Goal: Information Seeking & Learning: Learn about a topic

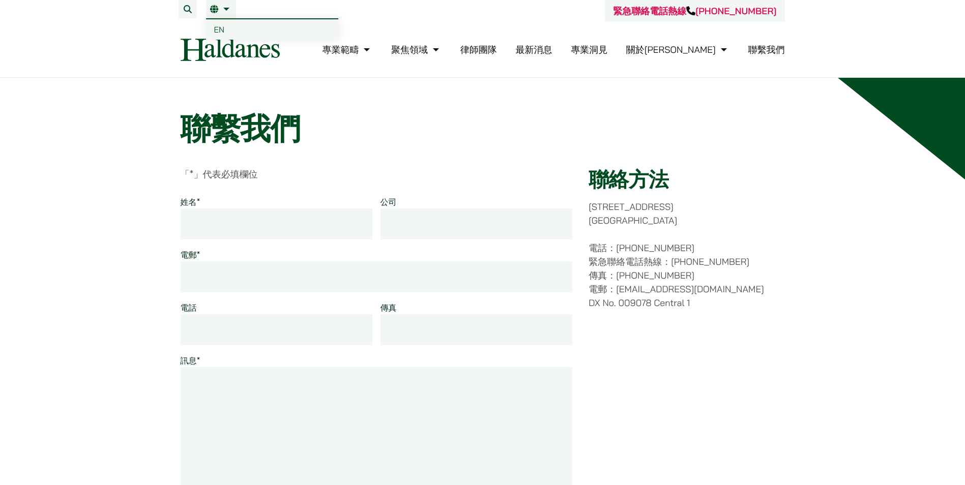
click at [222, 26] on span "EN" at bounding box center [219, 29] width 11 height 10
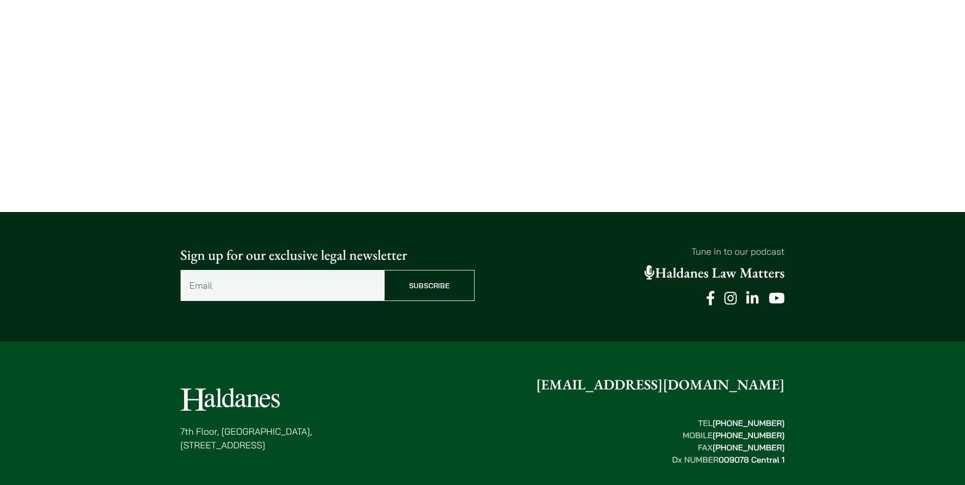
scroll to position [712, 0]
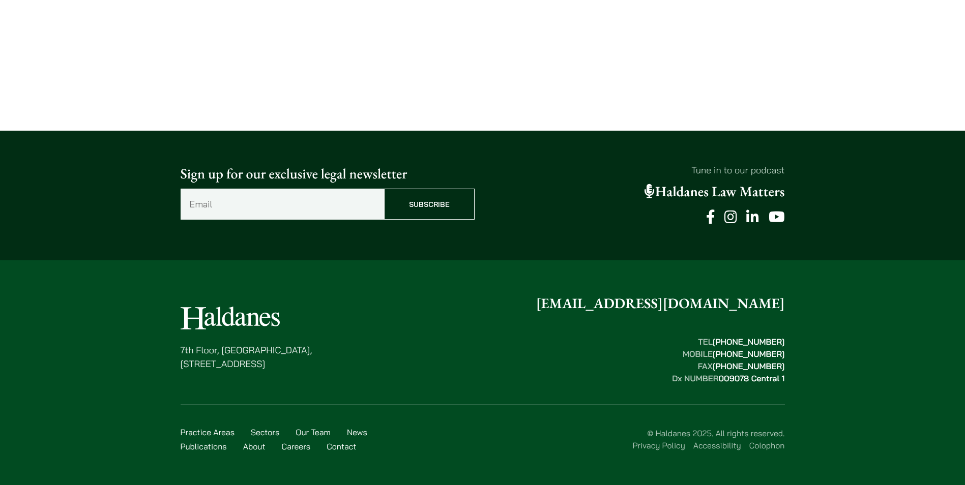
click at [759, 446] on link "Colophon" at bounding box center [767, 446] width 36 height 10
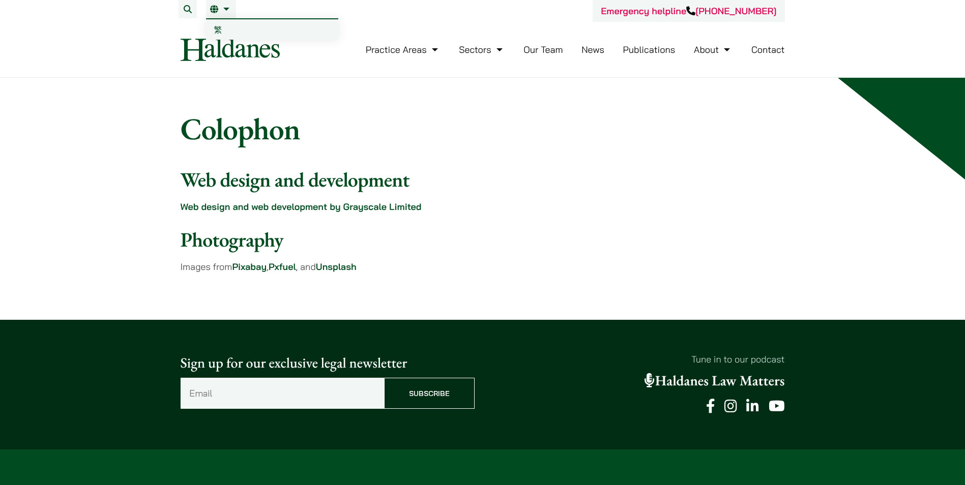
click at [216, 28] on span "繁" at bounding box center [218, 29] width 8 height 10
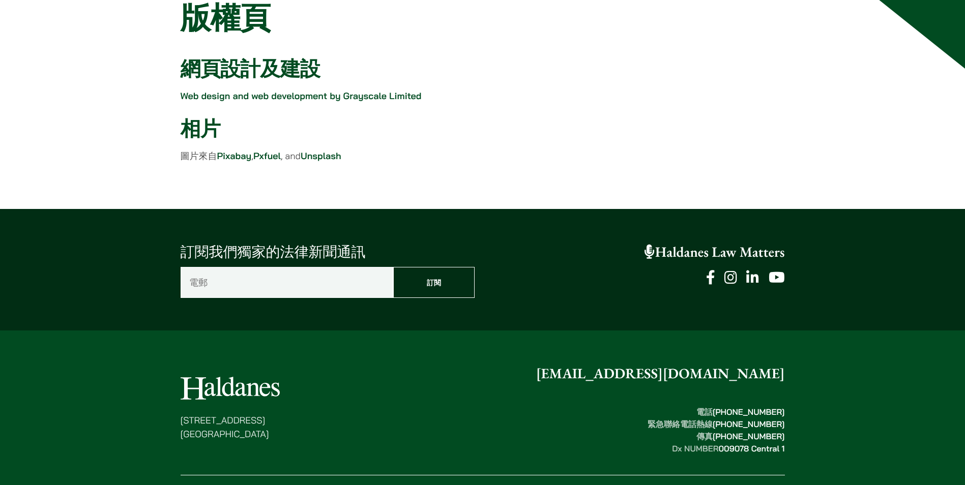
scroll to position [181, 0]
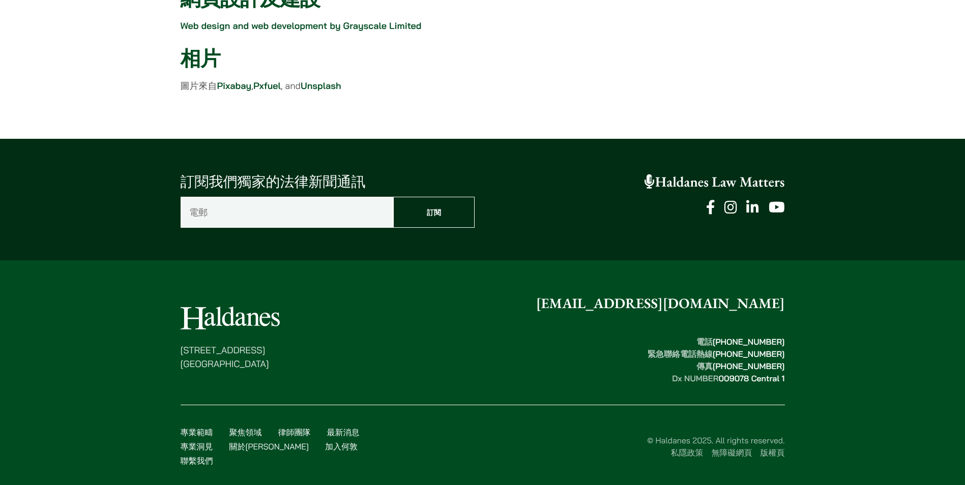
click at [725, 448] on link "無障礙網頁" at bounding box center [732, 453] width 41 height 10
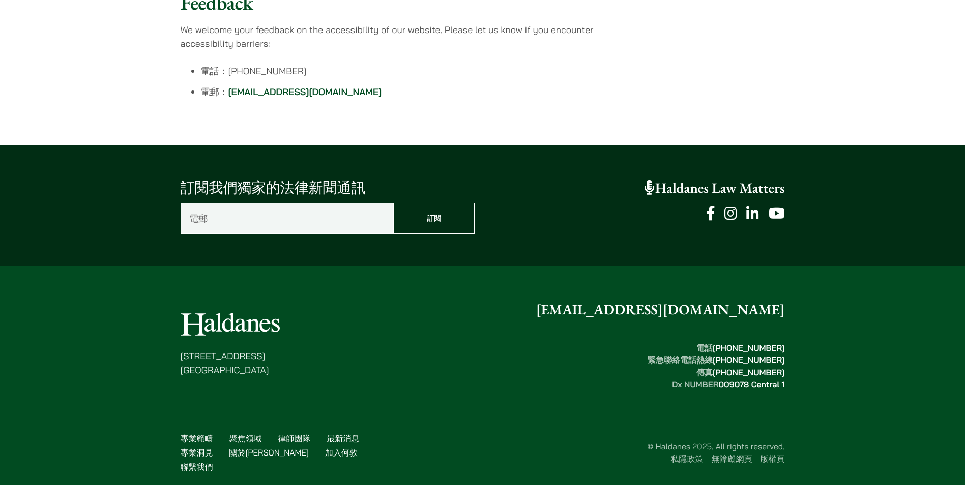
scroll to position [326, 0]
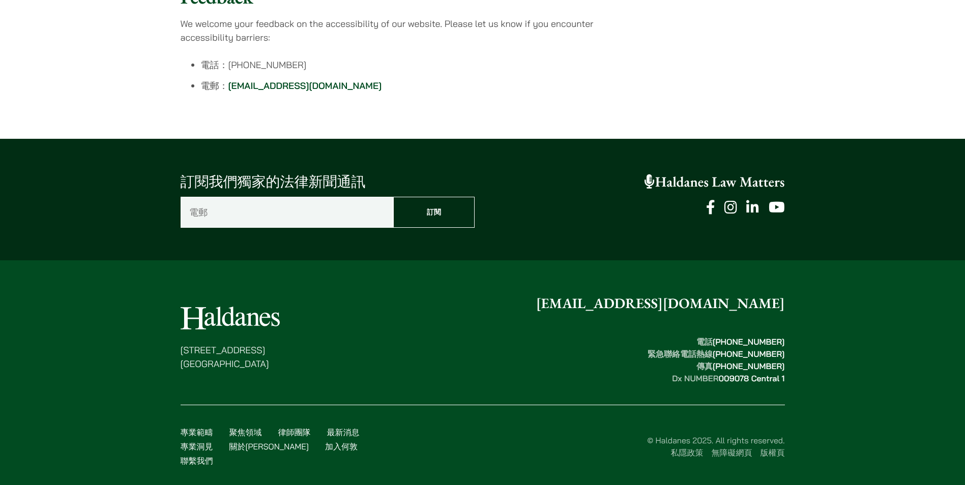
click at [680, 448] on link "私隱政策" at bounding box center [687, 453] width 33 height 10
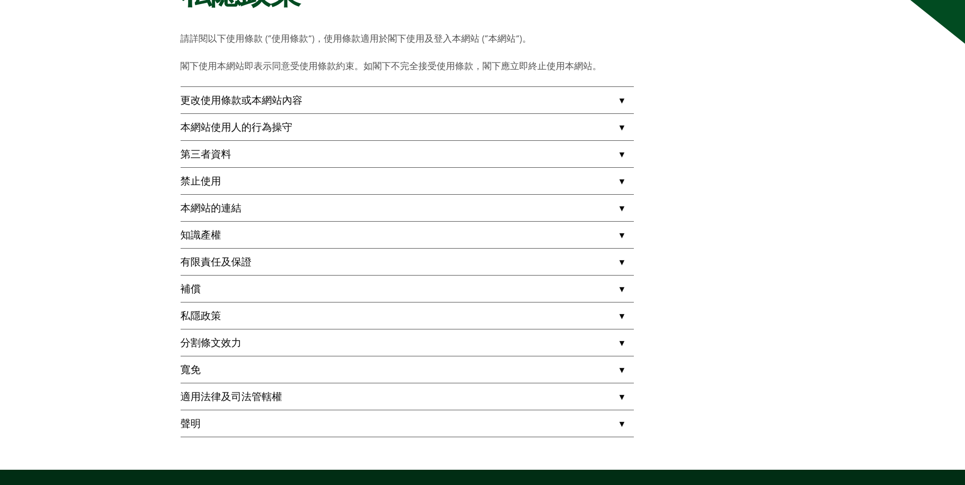
scroll to position [153, 0]
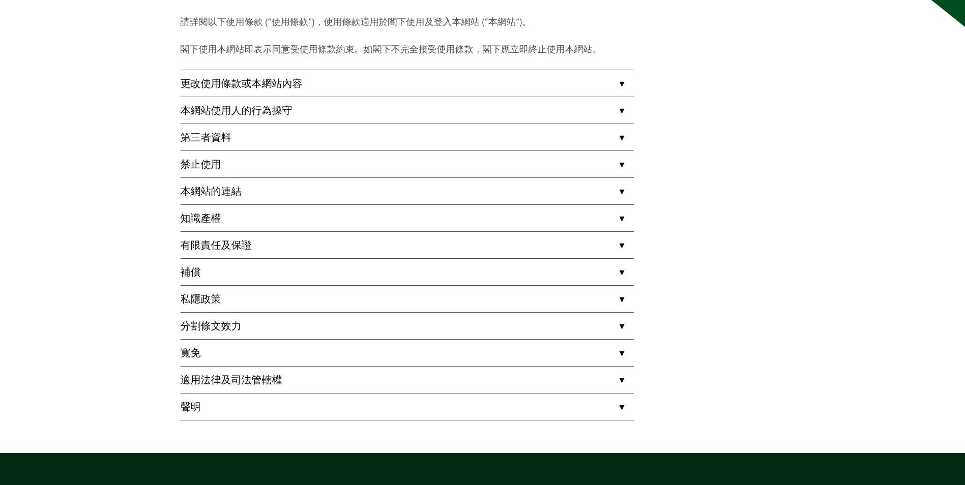
click at [621, 82] on link "更改使用條款或本網站內容" at bounding box center [407, 83] width 453 height 26
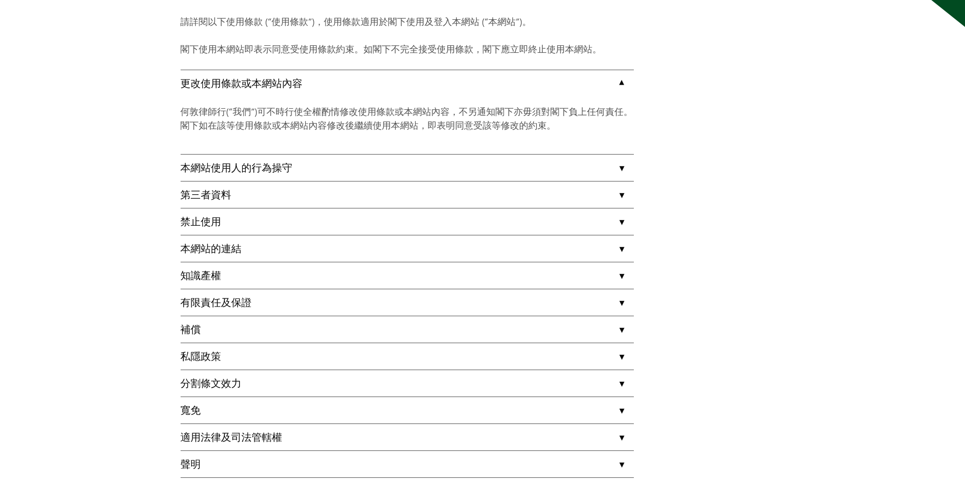
click at [621, 82] on link "更改使用條款或本網站內容" at bounding box center [407, 83] width 453 height 26
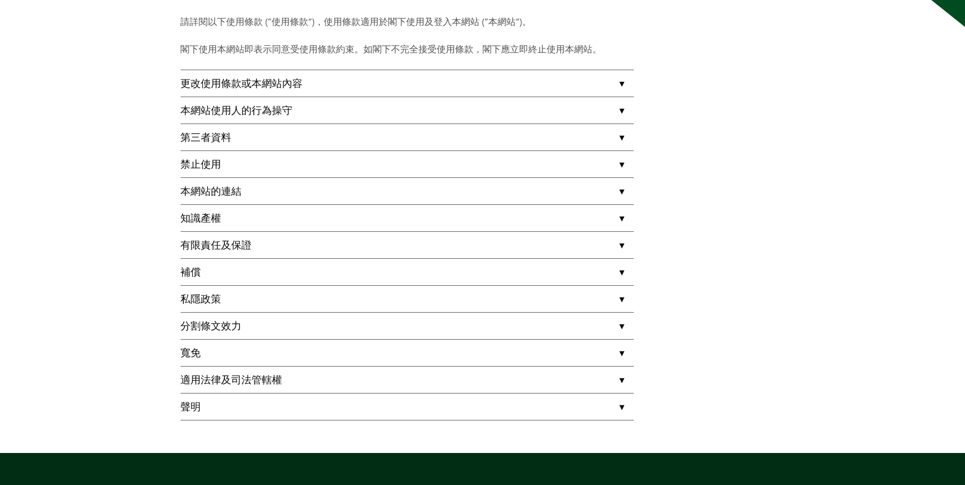
click at [618, 108] on link "本網站使用人的行為操守" at bounding box center [407, 110] width 453 height 26
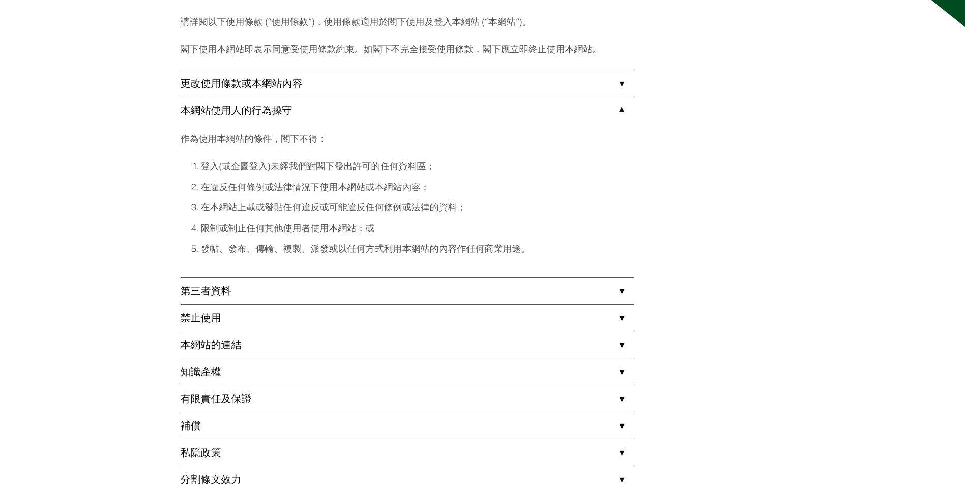
click at [618, 108] on link "本網站使用人的行為操守" at bounding box center [407, 110] width 453 height 26
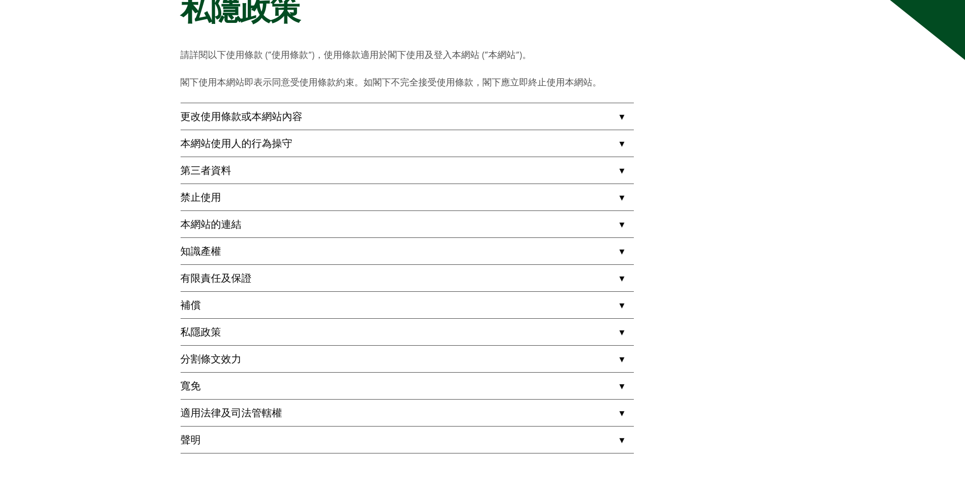
scroll to position [111, 0]
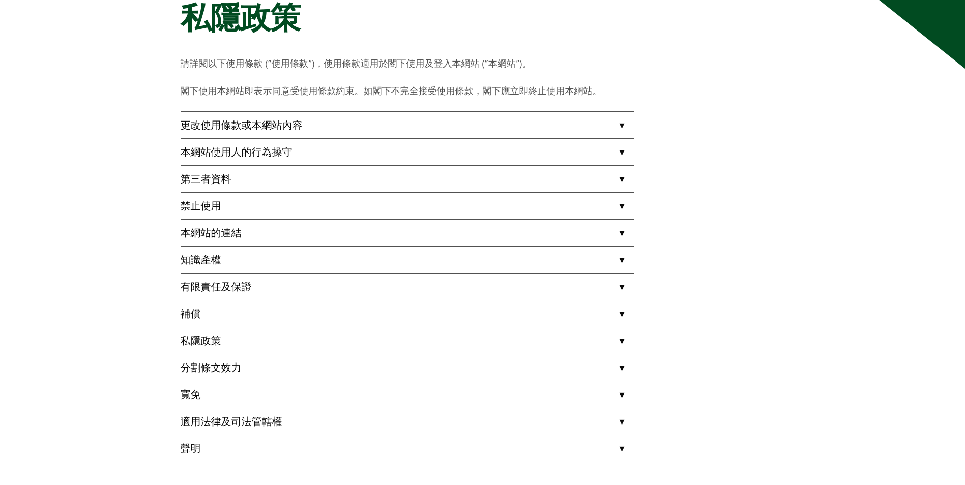
click at [619, 150] on link "本網站使用人的行為操守" at bounding box center [407, 152] width 453 height 26
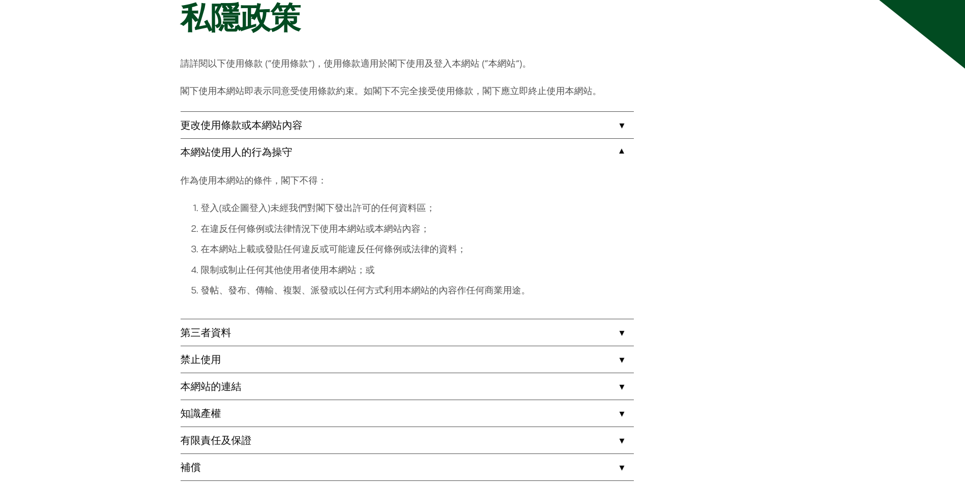
click at [619, 150] on link "本網站使用人的行為操守" at bounding box center [407, 152] width 453 height 26
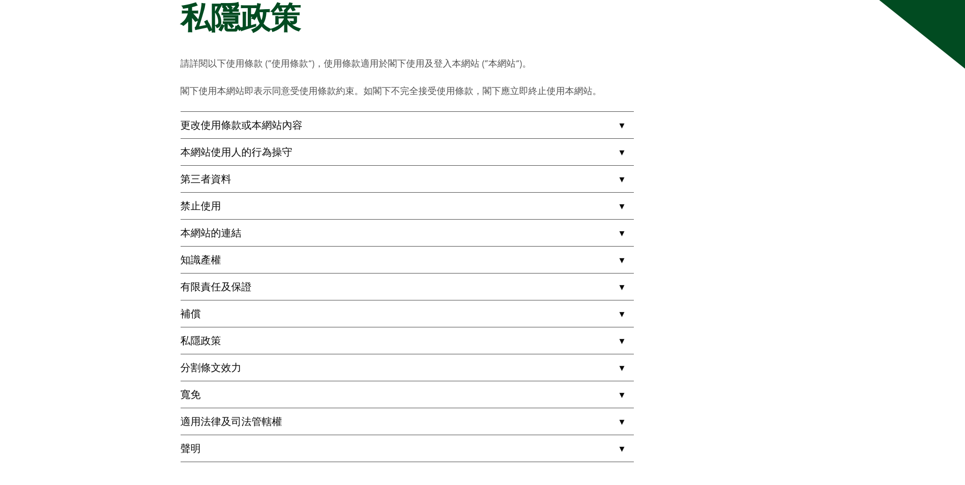
click at [622, 172] on link "第三者資料" at bounding box center [407, 179] width 453 height 26
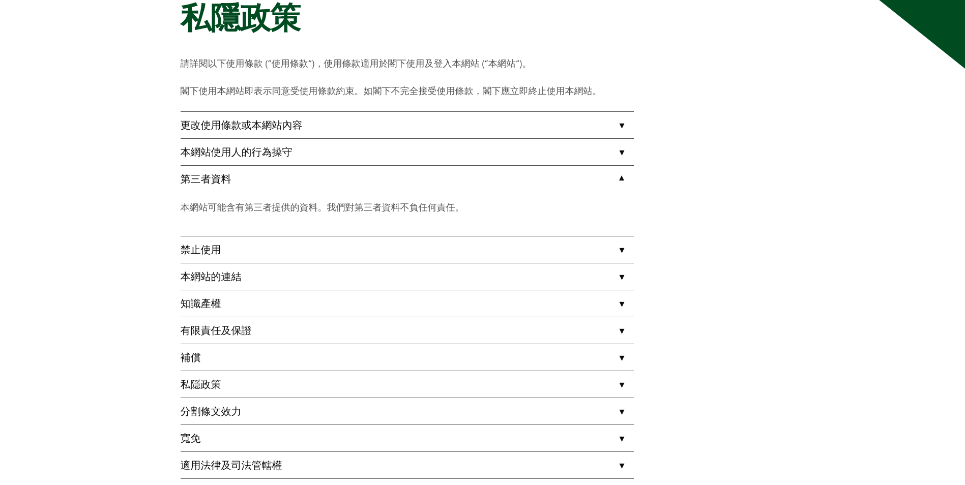
click at [622, 172] on link "第三者資料" at bounding box center [407, 179] width 453 height 26
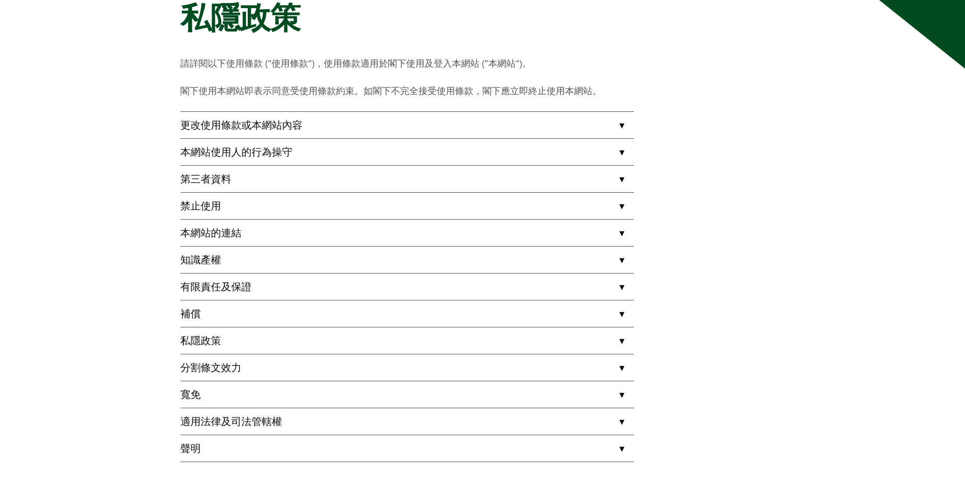
click at [620, 205] on link "禁止使用" at bounding box center [407, 206] width 453 height 26
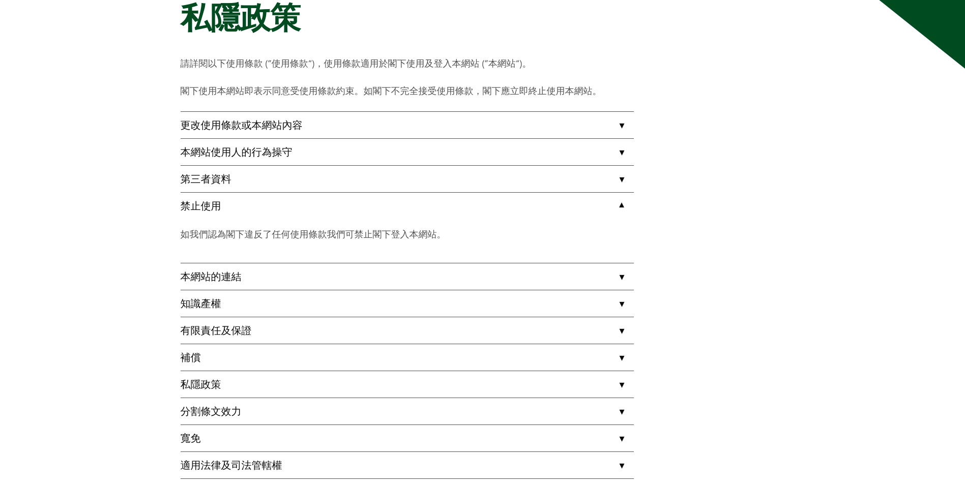
click at [620, 205] on link "禁止使用" at bounding box center [407, 206] width 453 height 26
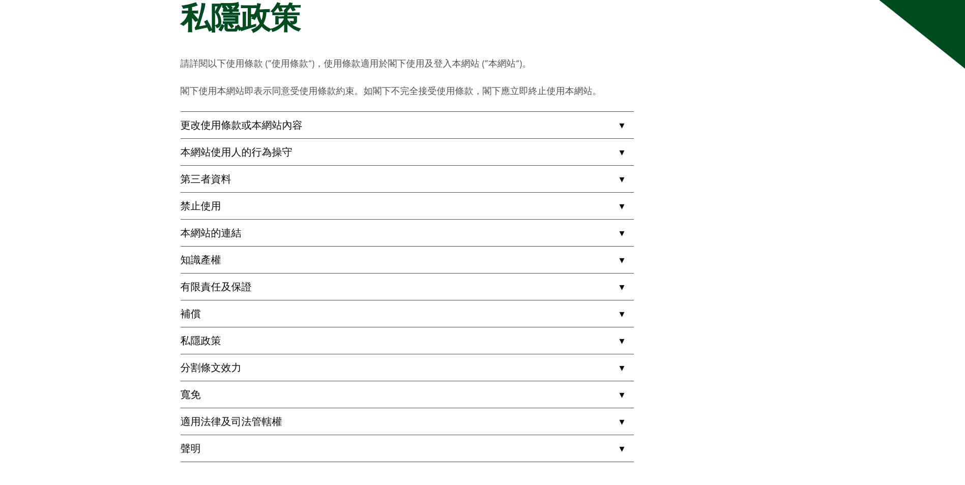
click at [618, 232] on link "本網站的連結" at bounding box center [407, 233] width 453 height 26
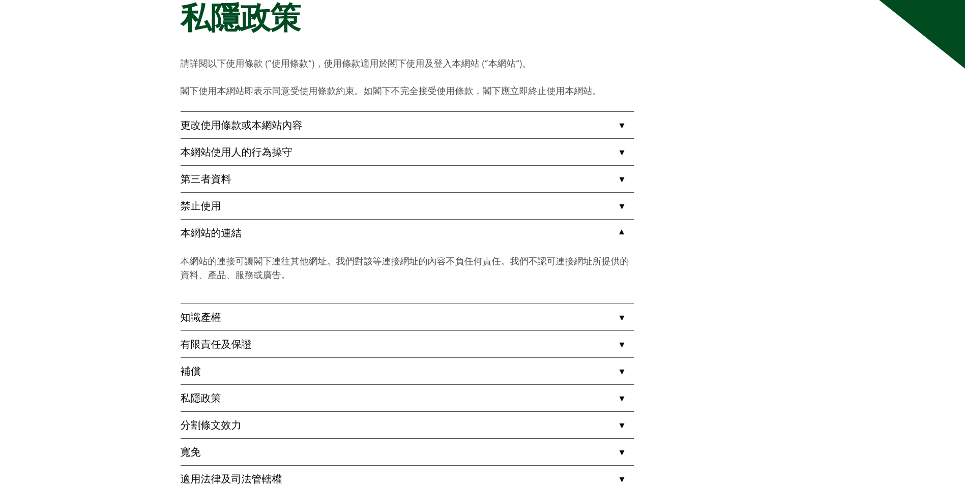
click at [617, 231] on link "本網站的連結" at bounding box center [407, 233] width 453 height 26
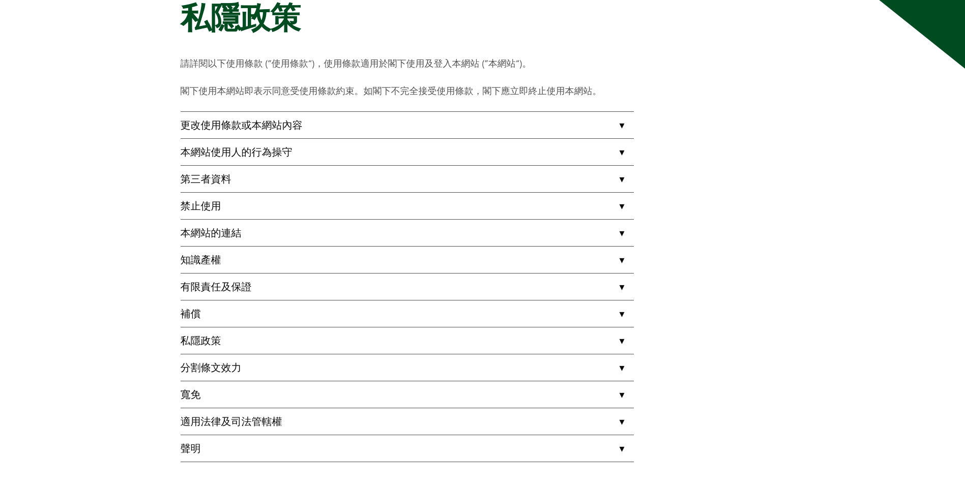
click at [619, 232] on link "本網站的連結" at bounding box center [407, 233] width 453 height 26
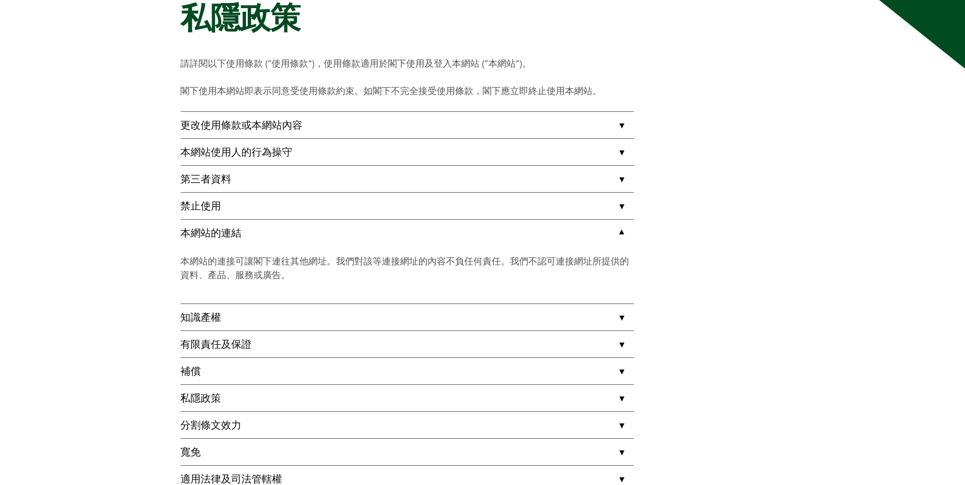
click at [619, 232] on link "本網站的連結" at bounding box center [407, 233] width 453 height 26
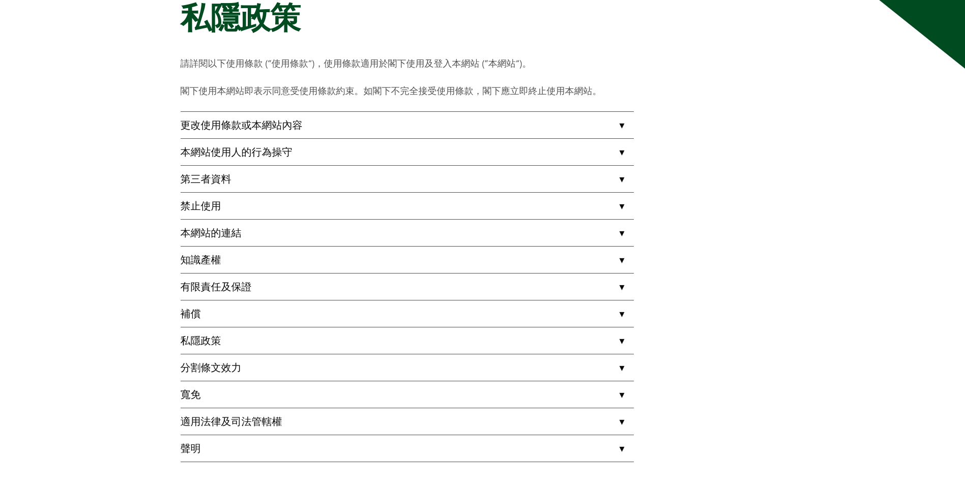
click at [624, 256] on link "知識產權" at bounding box center [407, 260] width 453 height 26
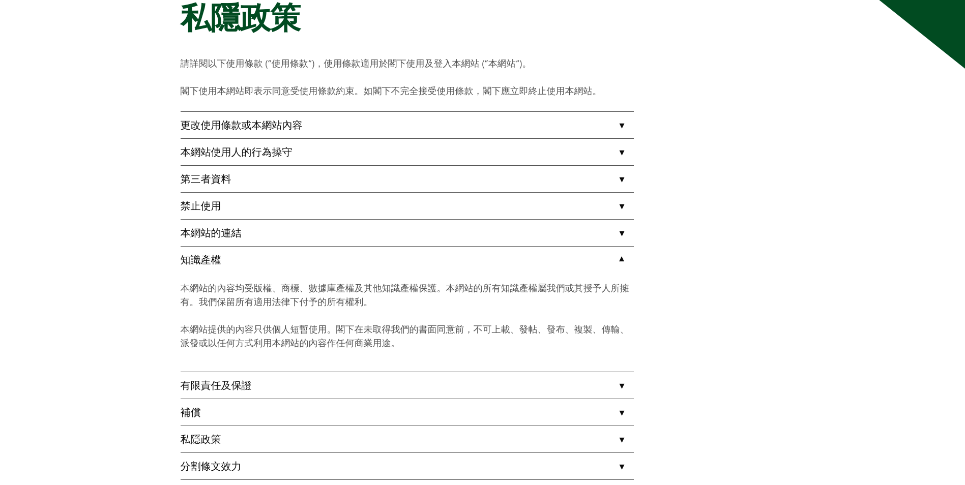
click at [624, 256] on link "知識產權" at bounding box center [407, 260] width 453 height 26
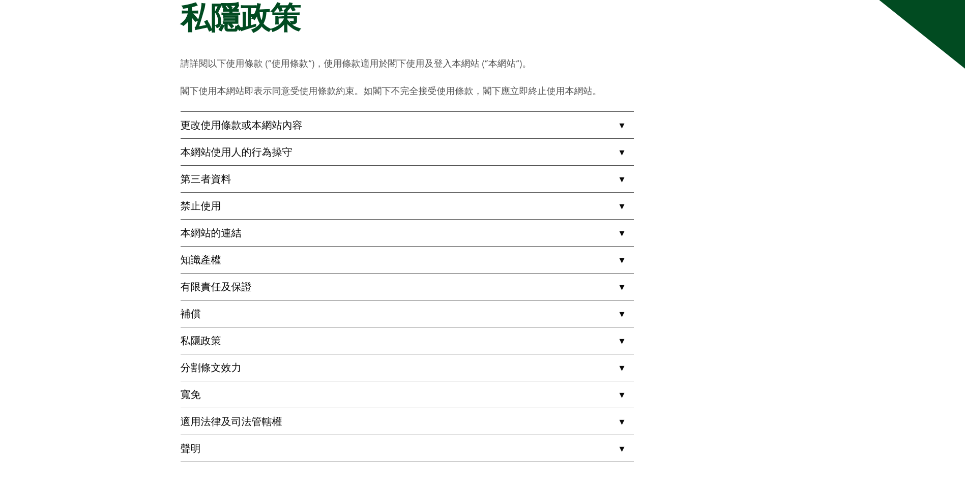
click at [618, 287] on link "有限責任及保證" at bounding box center [407, 287] width 453 height 26
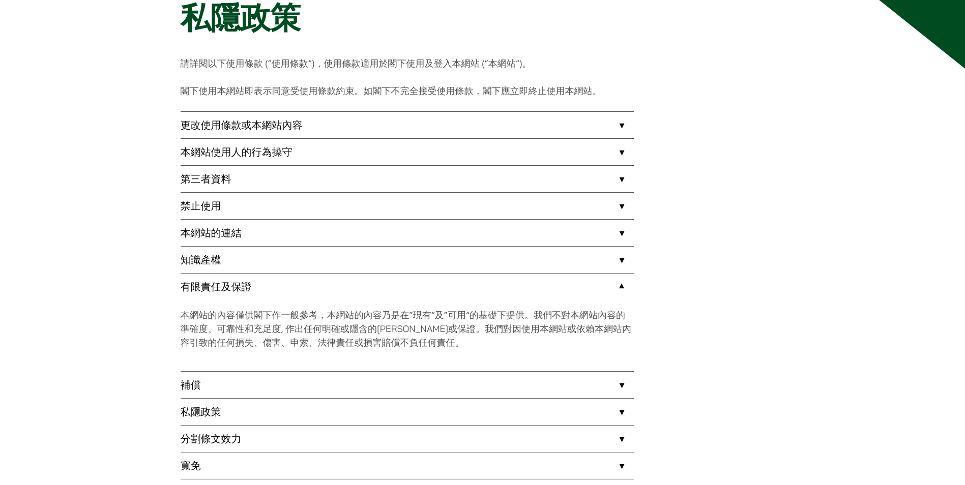
click at [618, 287] on link "有限責任及保證" at bounding box center [407, 287] width 453 height 26
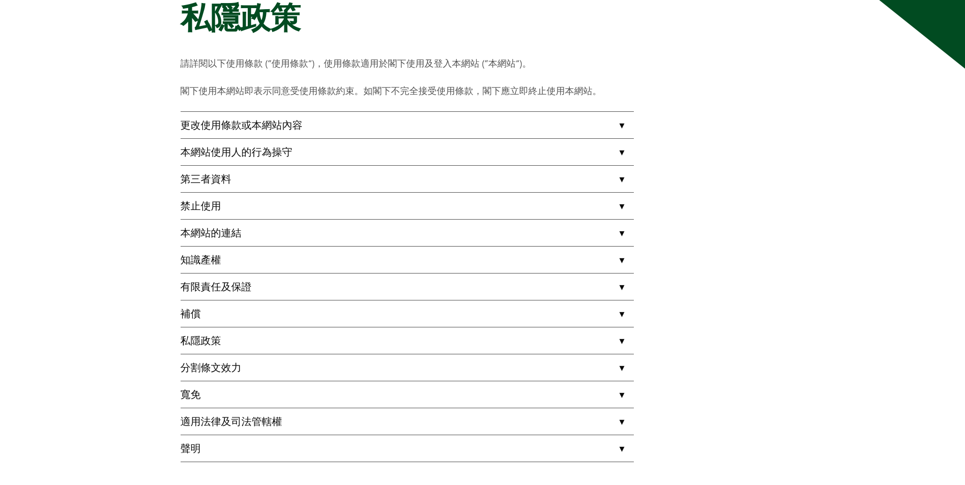
click at [620, 316] on link "補償" at bounding box center [407, 314] width 453 height 26
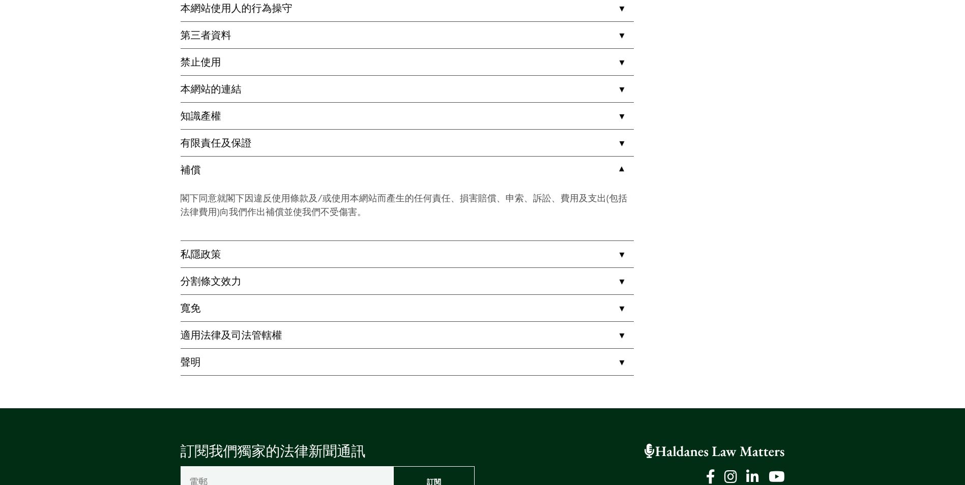
scroll to position [264, 0]
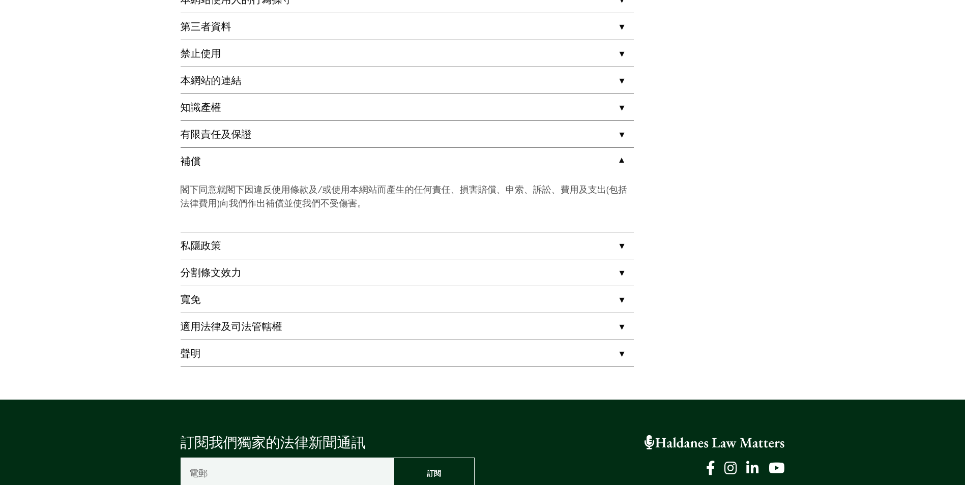
click at [620, 161] on link "補償" at bounding box center [407, 161] width 453 height 26
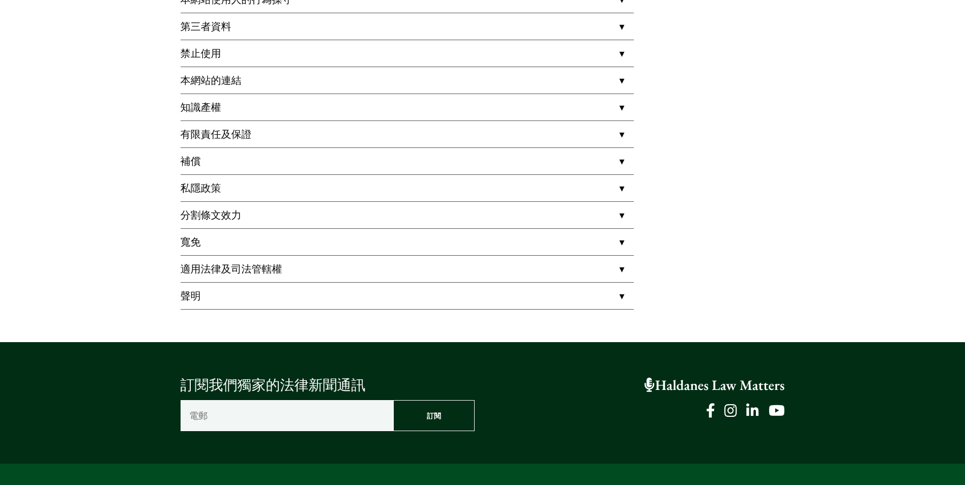
click at [620, 190] on link "私隱政策" at bounding box center [407, 188] width 453 height 26
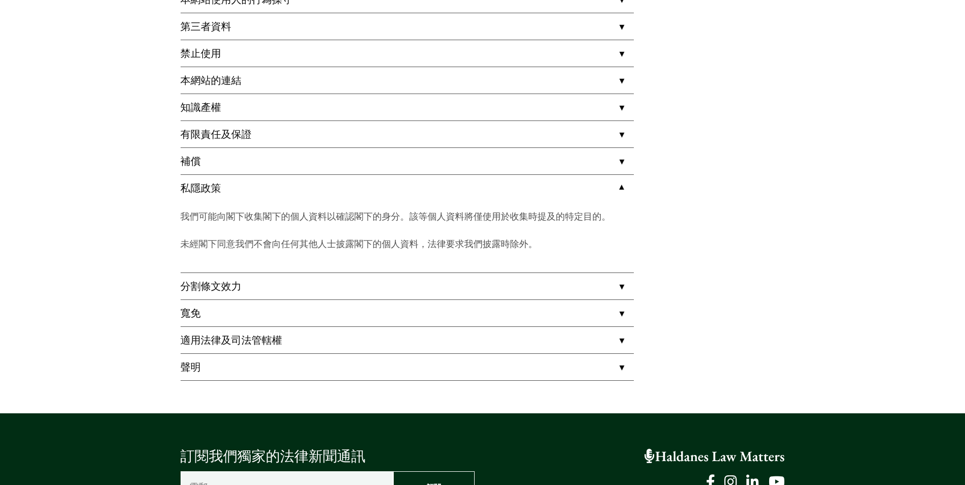
click at [620, 190] on link "私隱政策" at bounding box center [407, 188] width 453 height 26
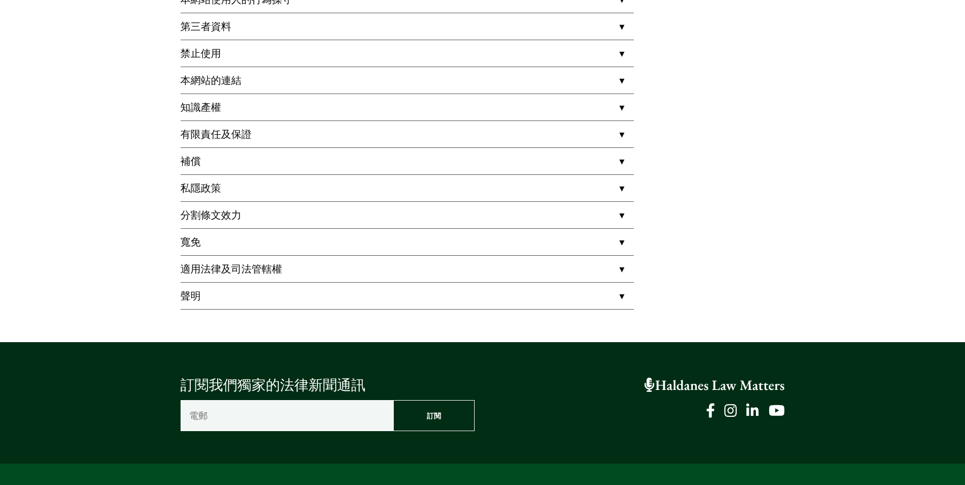
click at [621, 213] on link "分割條文效力" at bounding box center [407, 215] width 453 height 26
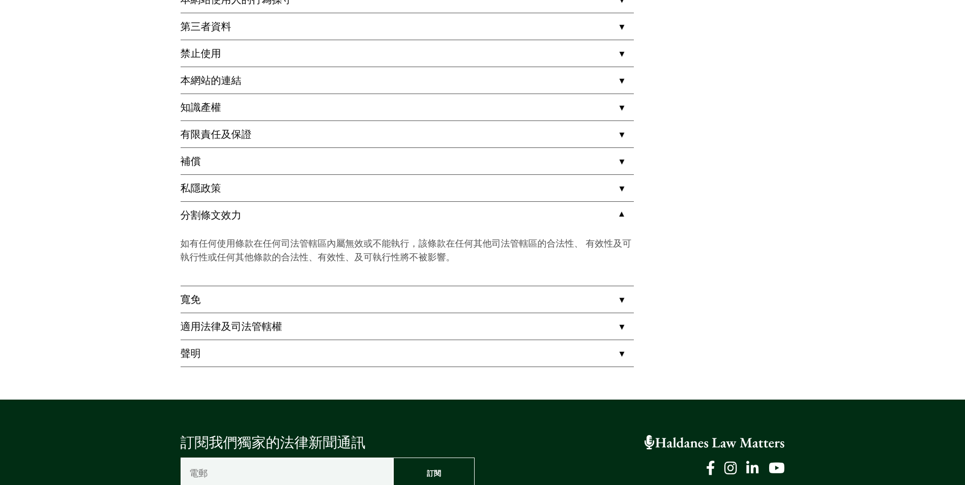
click at [617, 221] on link "分割條文效力" at bounding box center [407, 215] width 453 height 26
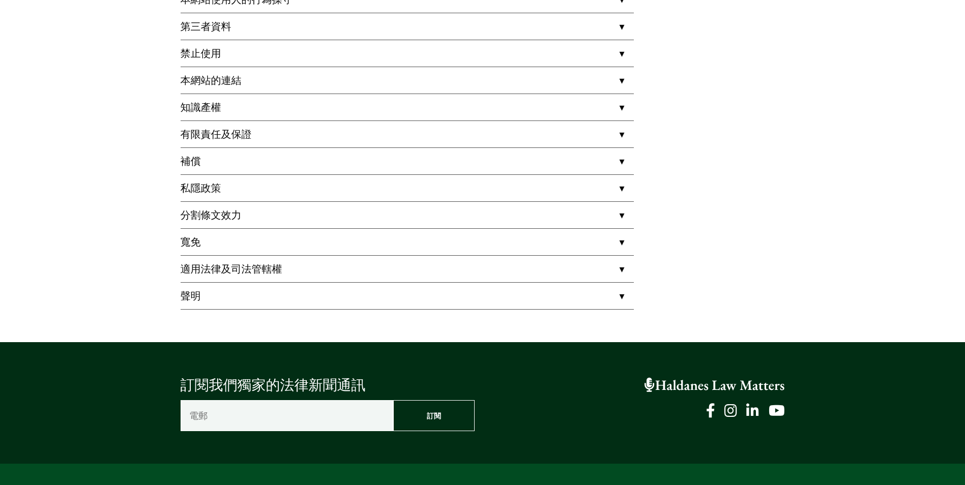
click at [623, 242] on link "寬免" at bounding box center [407, 242] width 453 height 26
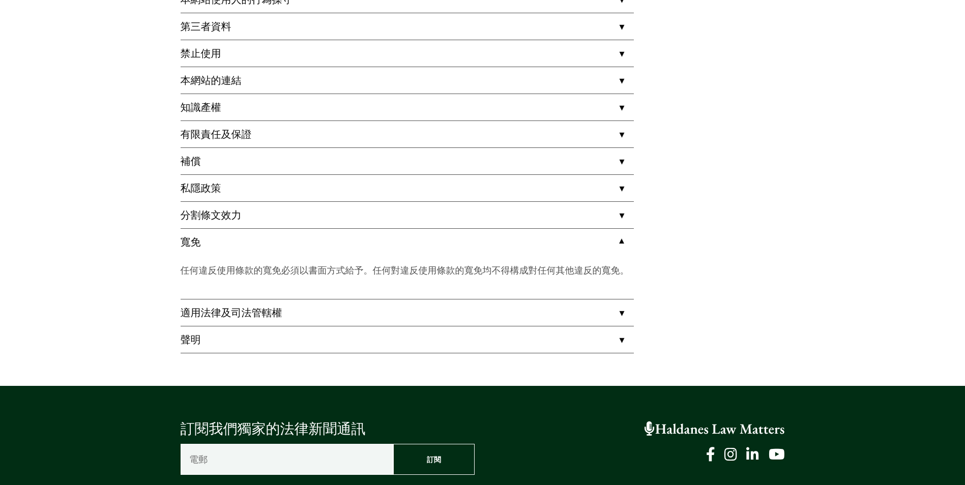
click at [623, 241] on link "寬免" at bounding box center [407, 242] width 453 height 26
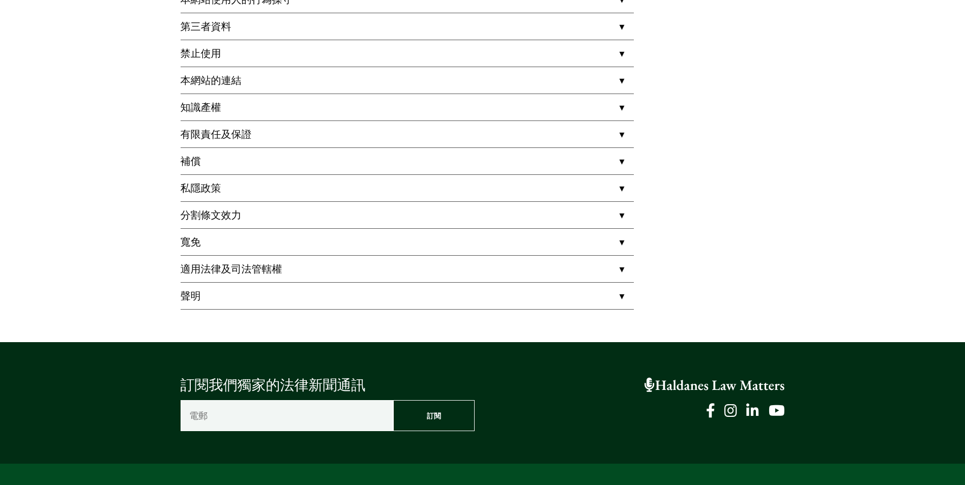
click at [619, 266] on link "適用法律及司法管轄權" at bounding box center [407, 269] width 453 height 26
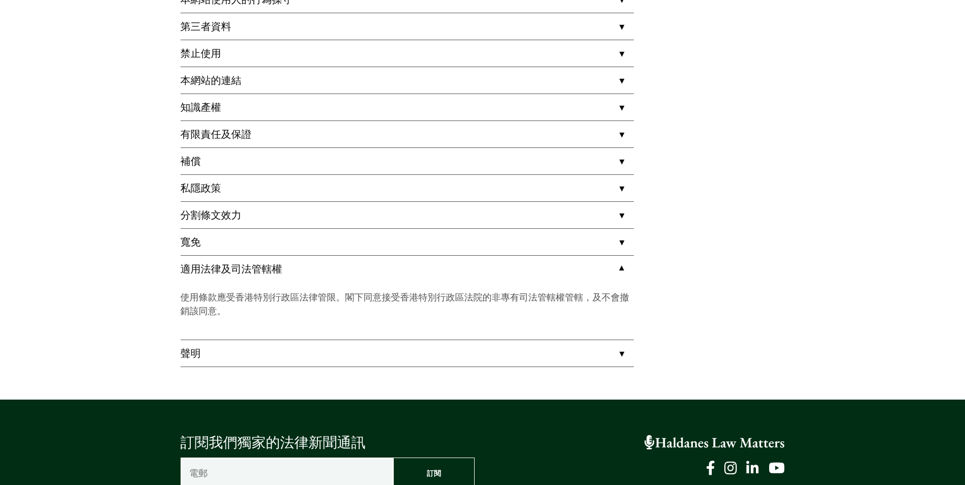
click at [619, 266] on link "適用法律及司法管轄權" at bounding box center [407, 269] width 453 height 26
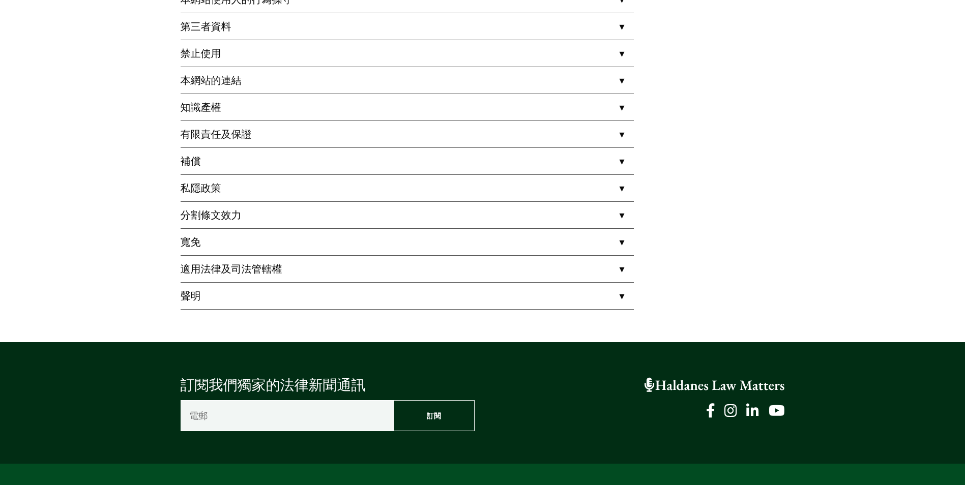
click at [617, 297] on link "聲明" at bounding box center [407, 296] width 453 height 26
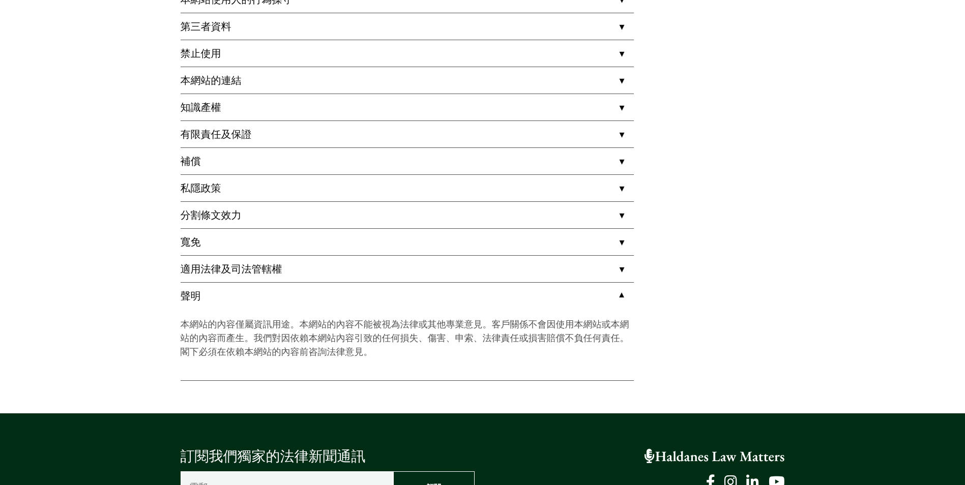
click at [617, 297] on link "聲明" at bounding box center [407, 296] width 453 height 26
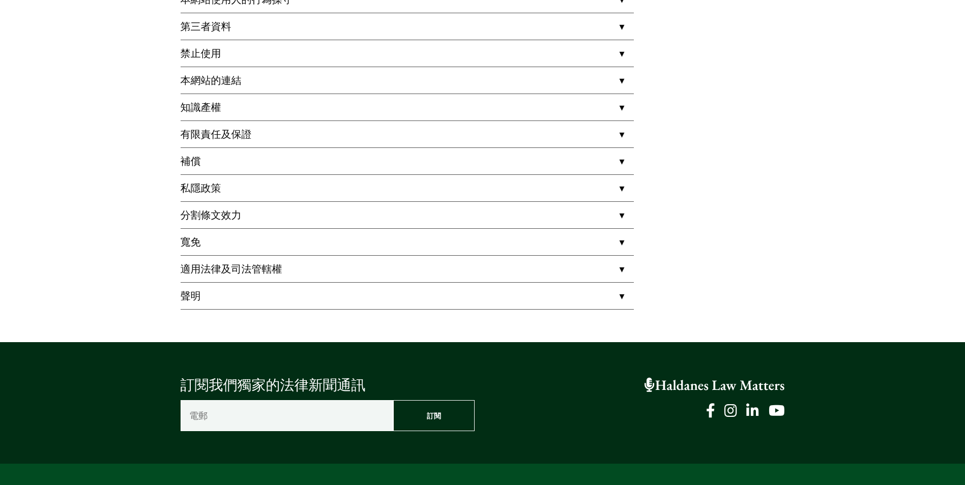
click at [621, 298] on link "聲明" at bounding box center [407, 296] width 453 height 26
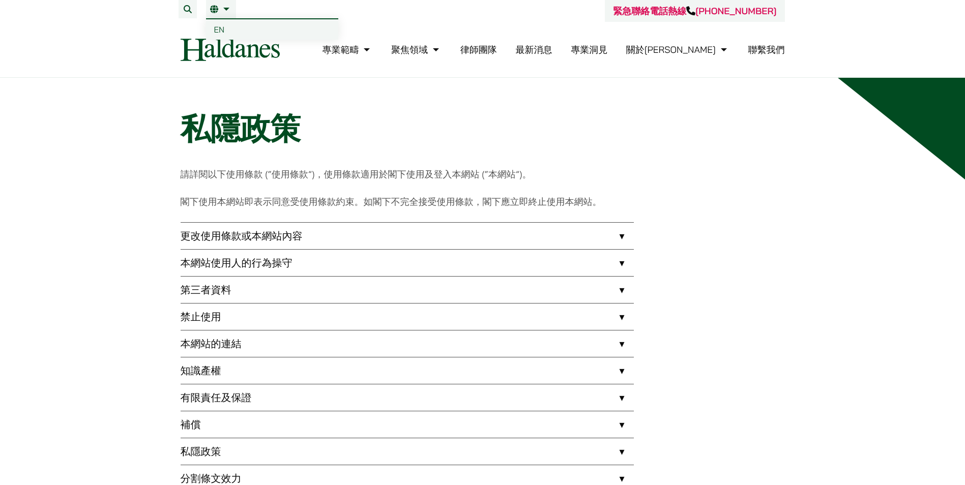
click at [225, 8] on link "繁" at bounding box center [221, 9] width 22 height 8
click at [216, 27] on span "EN" at bounding box center [219, 29] width 11 height 10
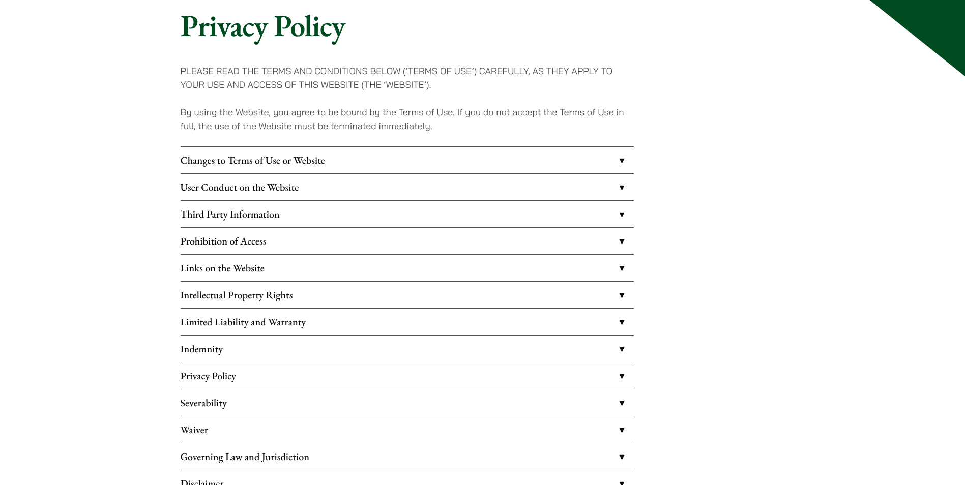
scroll to position [305, 0]
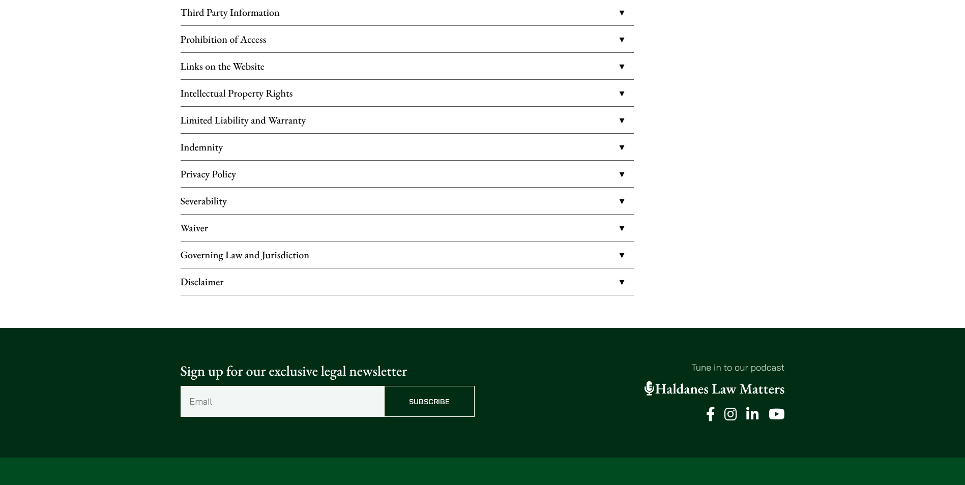
click at [620, 281] on link "Disclaimer" at bounding box center [407, 282] width 453 height 26
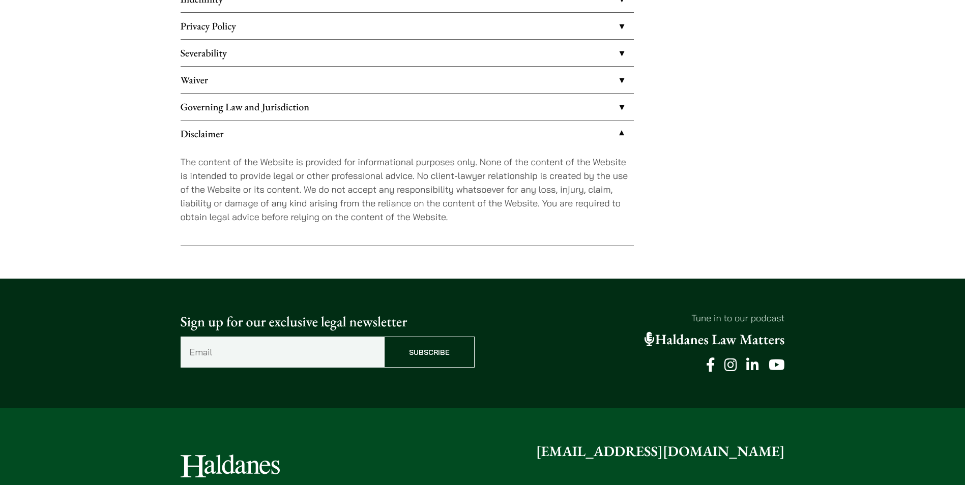
scroll to position [449, 0]
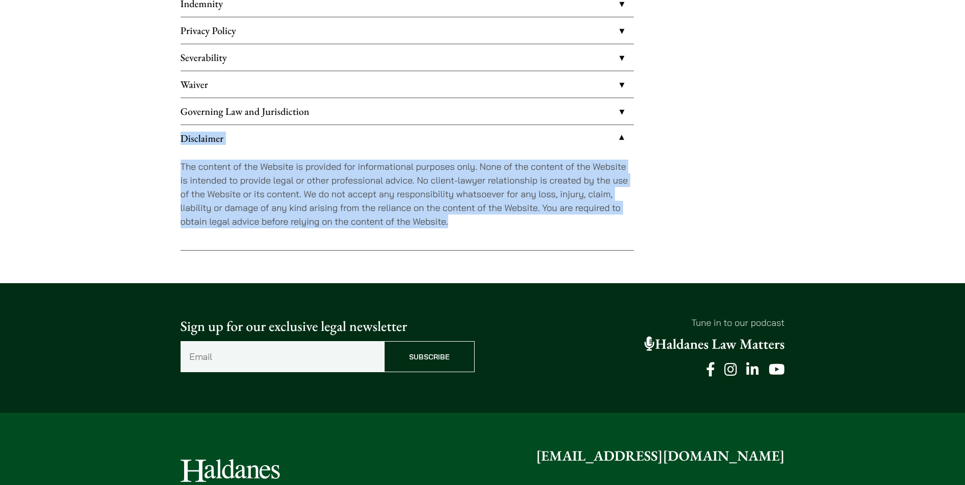
drag, startPoint x: 180, startPoint y: 137, endPoint x: 559, endPoint y: 217, distance: 387.4
copy li "Disclaimer The content of the Website is provided for informational purposes on…"
click at [197, 184] on p "The content of the Website is provided for informational purposes only. None of…" at bounding box center [407, 194] width 453 height 69
click at [181, 166] on p "The content of the Website is provided for informational purposes only. None of…" at bounding box center [407, 194] width 453 height 69
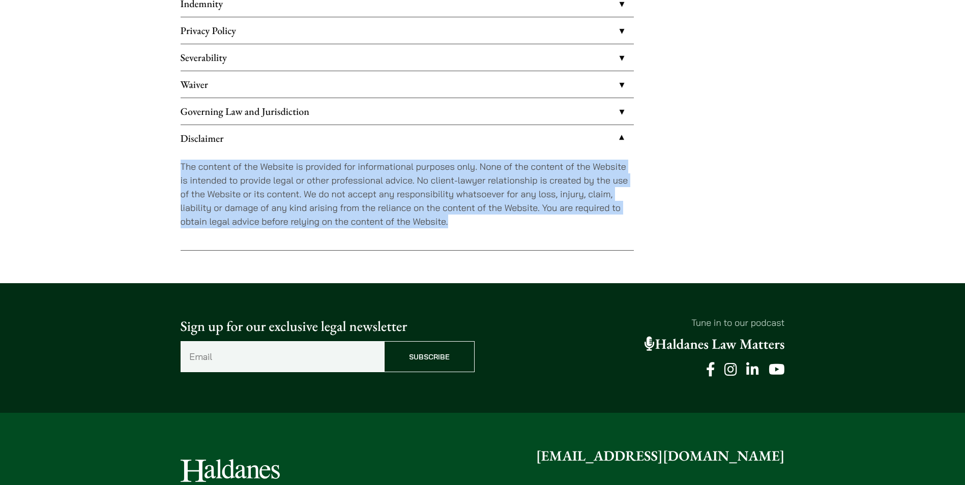
drag, startPoint x: 182, startPoint y: 165, endPoint x: 452, endPoint y: 227, distance: 276.7
click at [452, 227] on p "The content of the Website is provided for informational purposes only. None of…" at bounding box center [407, 194] width 453 height 69
copy p "The content of the Website is provided for informational purposes only. None of…"
click at [224, 138] on link "Disclaimer" at bounding box center [407, 138] width 453 height 26
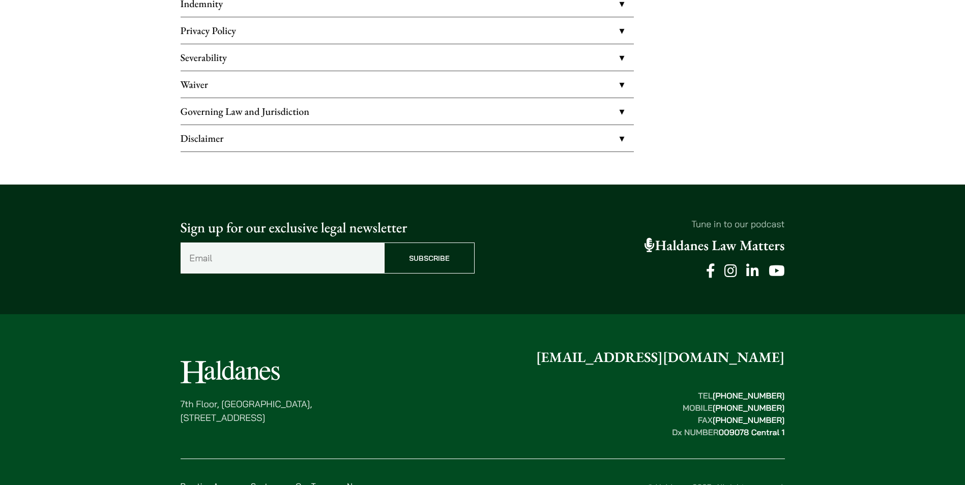
drag, startPoint x: 193, startPoint y: 137, endPoint x: 169, endPoint y: 149, distance: 26.9
click at [185, 139] on link "Disclaimer" at bounding box center [407, 138] width 453 height 26
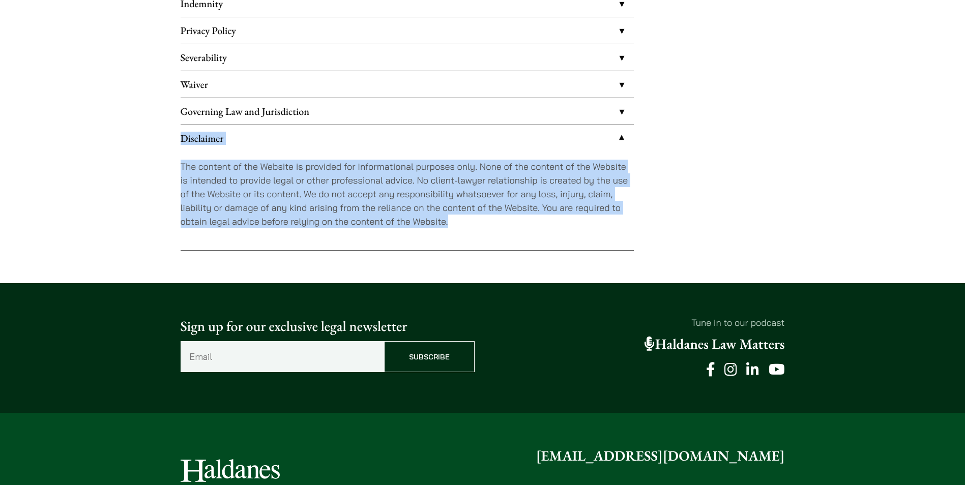
drag, startPoint x: 462, startPoint y: 216, endPoint x: 148, endPoint y: 153, distance: 320.8
drag, startPoint x: 148, startPoint y: 153, endPoint x: 161, endPoint y: 237, distance: 85.0
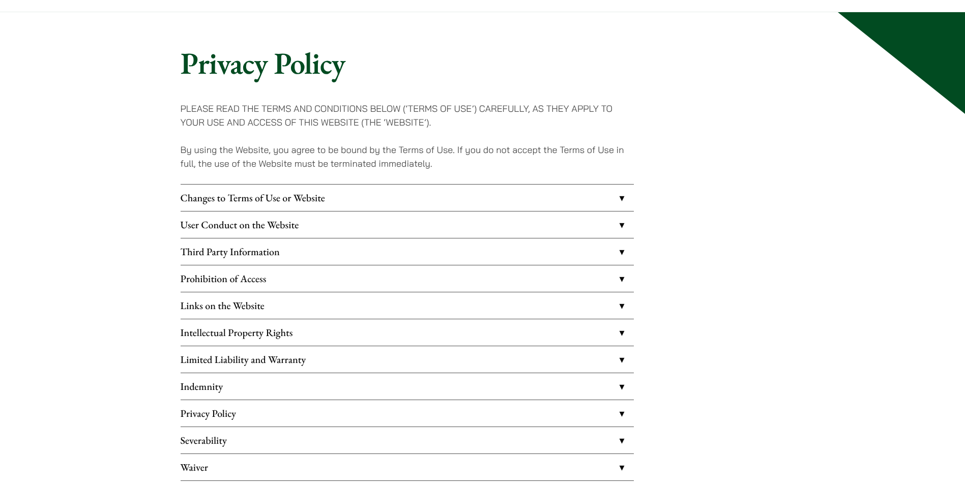
scroll to position [0, 0]
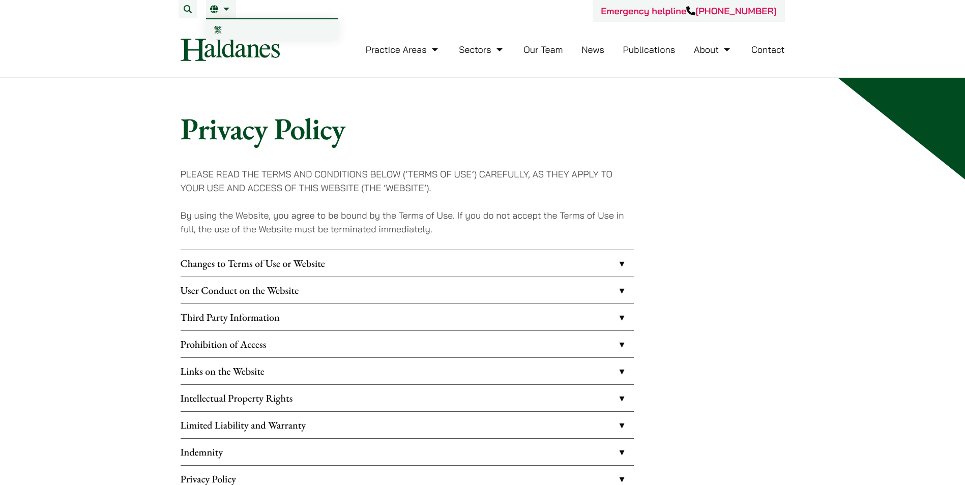
click at [226, 7] on link "EN" at bounding box center [221, 9] width 22 height 8
click at [215, 5] on li "EN 繁" at bounding box center [221, 9] width 30 height 18
click at [217, 23] on link "繁" at bounding box center [272, 29] width 132 height 20
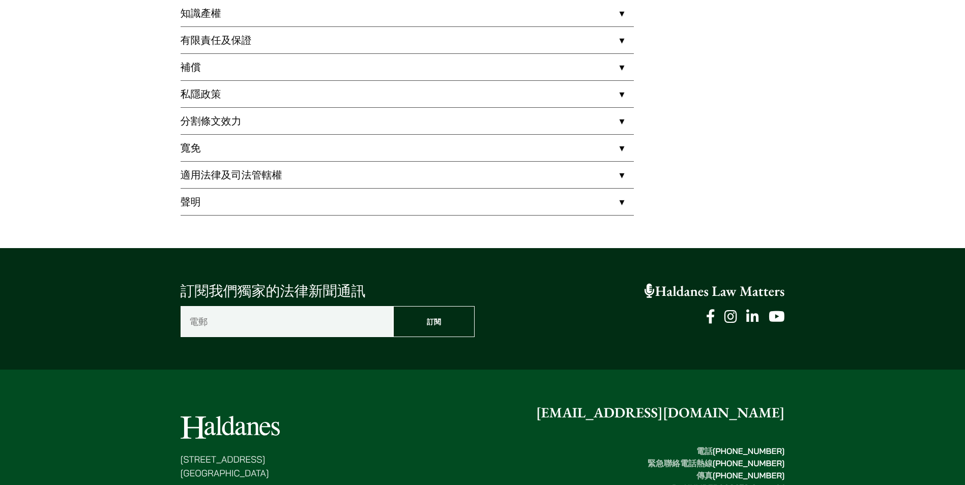
scroll to position [467, 0]
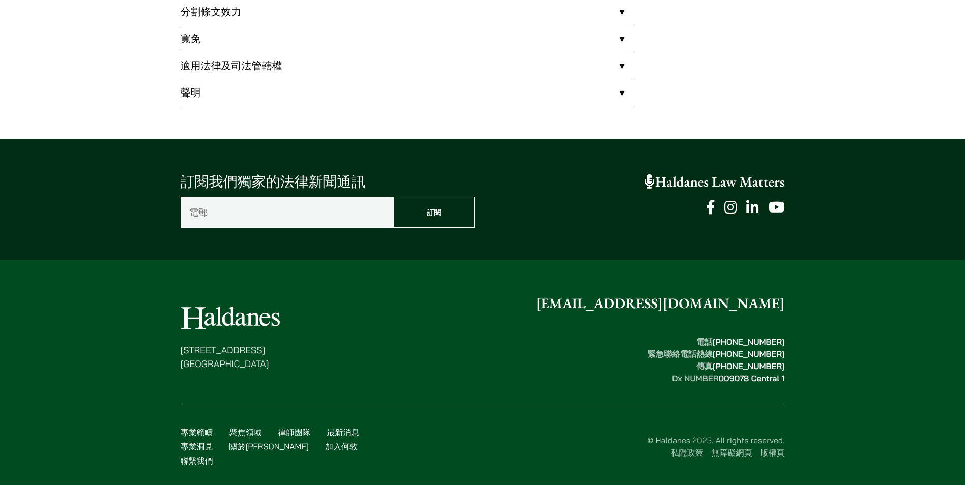
click at [622, 92] on link "聲明" at bounding box center [407, 92] width 453 height 26
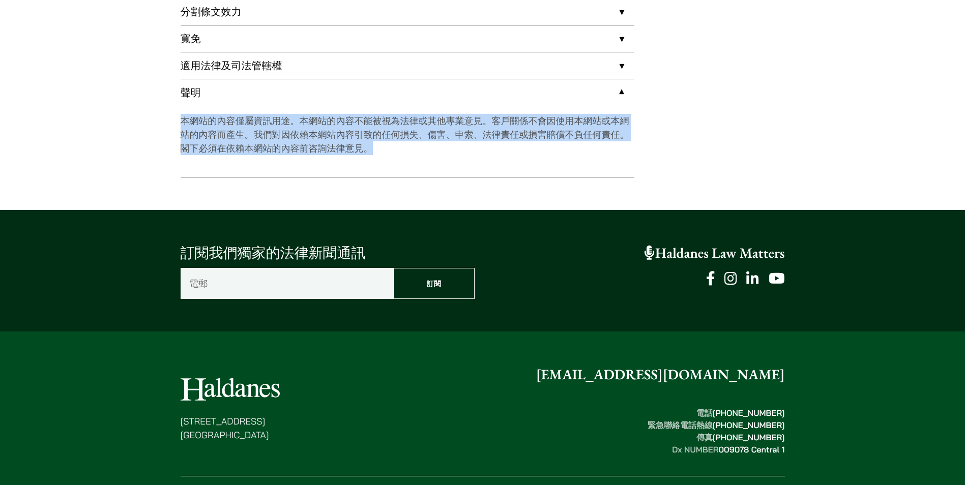
drag, startPoint x: 382, startPoint y: 148, endPoint x: 178, endPoint y: 121, distance: 205.2
copy p "本網站的內容僅屬資訊用途。本網站的內容不能被視為法律或其他專業意見。客戶關係不會因使用本網站或本網站的內容而產生。我們對因依賴本網站內容引致的任何損失、傷害、…"
click at [573, 146] on p "本網站的內容僅屬資訊用途。本網站的內容不能被視為法律或其他專業意見。客戶關係不會因使用本網站或本網站的內容而產生。我們對因依賴本網站內容引致的任何損失、傷害、…" at bounding box center [407, 134] width 453 height 41
